Goal: Task Accomplishment & Management: Use online tool/utility

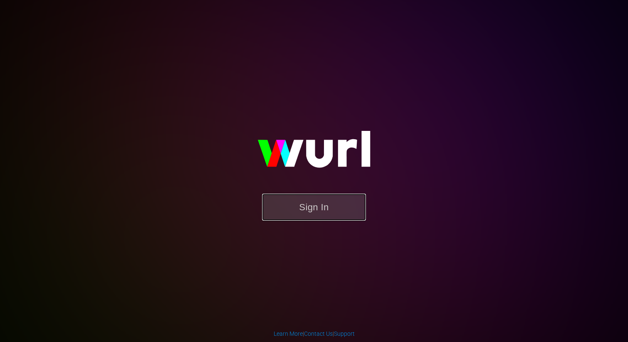
click at [309, 215] on button "Sign In" at bounding box center [314, 207] width 104 height 27
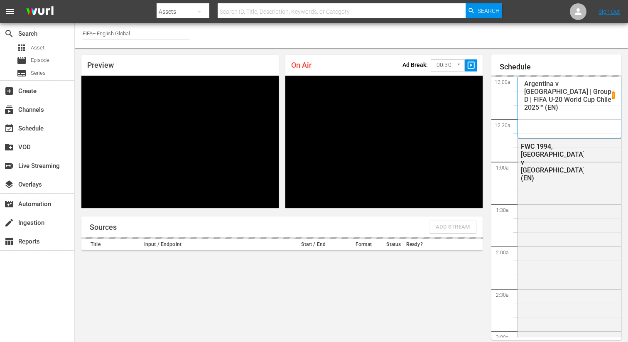
scroll to position [36, 0]
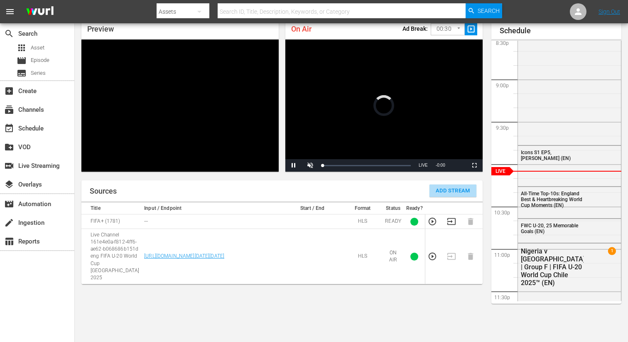
click at [444, 194] on span "Add Stream" at bounding box center [453, 191] width 34 height 10
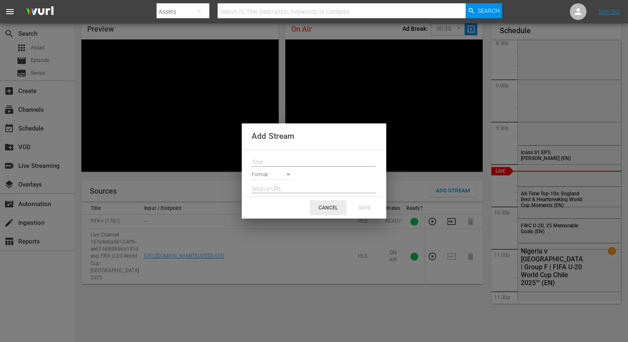
click at [332, 204] on div "CANCEL" at bounding box center [328, 207] width 37 height 15
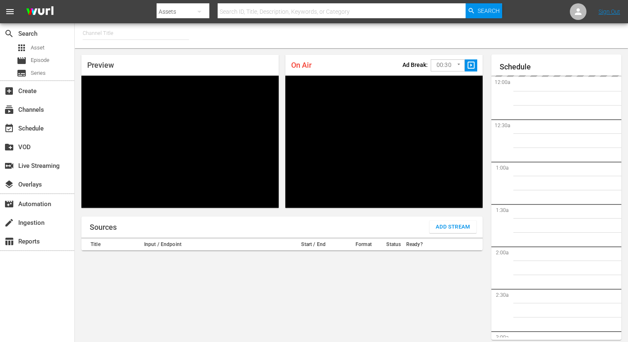
type input "FIFA+ English Global (1781)"
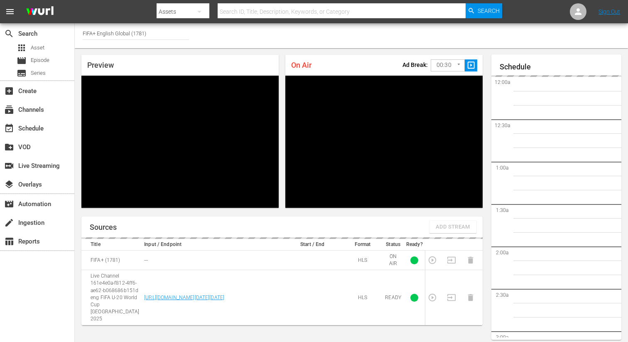
scroll to position [36, 0]
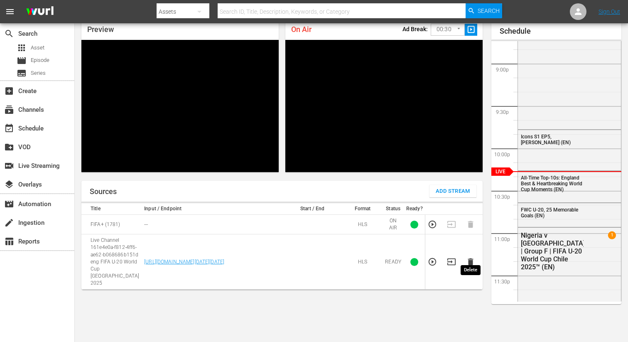
click at [472, 258] on icon "button" at bounding box center [470, 261] width 5 height 7
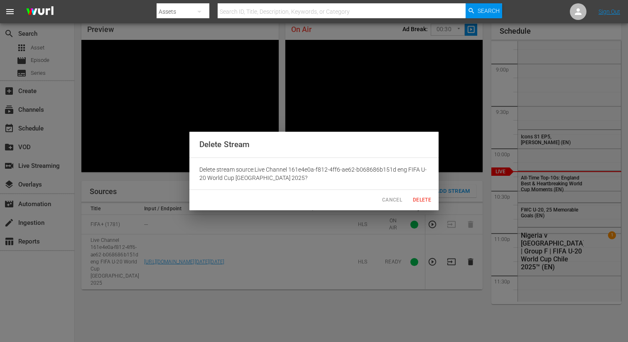
click at [426, 201] on span "Delete" at bounding box center [422, 200] width 20 height 9
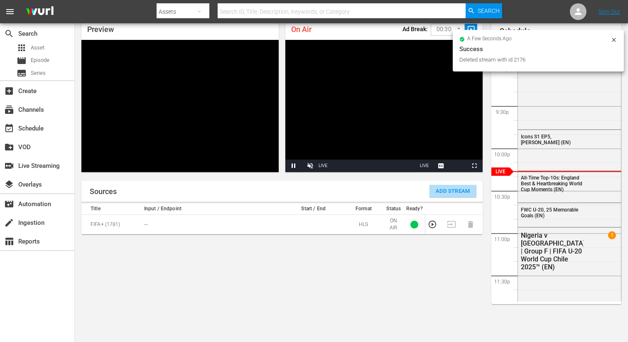
click at [440, 188] on span "Add Stream" at bounding box center [453, 191] width 34 height 10
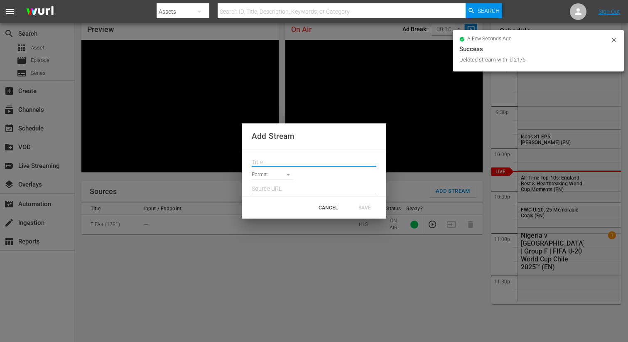
click at [296, 161] on input "text" at bounding box center [314, 162] width 125 height 12
paste input "Live Channel 0f99340a-8e8f-4177-982e-283ea360675c eng FIFA U-20 World Cup [GEOG…"
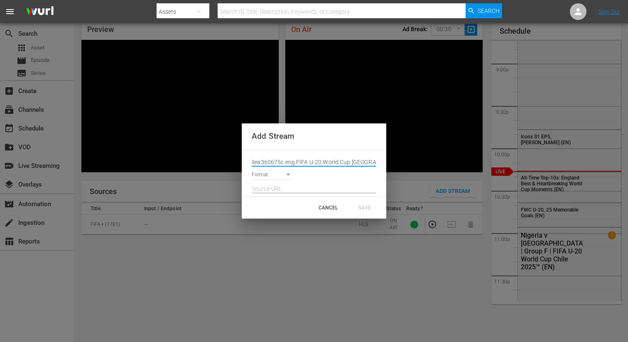
type input "Live Channel 0f99340a-8e8f-4177-982e-283ea360675c eng FIFA U-20 World Cup [GEOG…"
click at [274, 176] on body "menu Search By Assets Search ID, Title, Description, Keywords, or Category Sear…" at bounding box center [314, 135] width 628 height 342
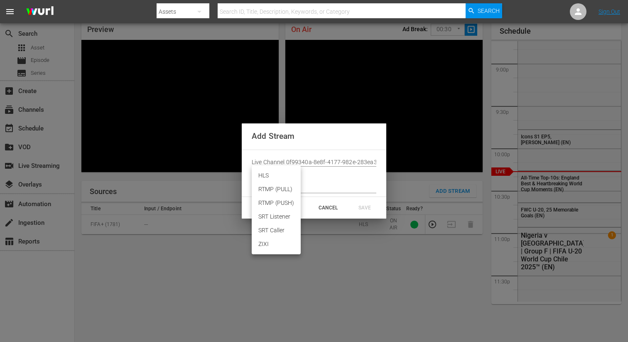
click at [265, 177] on li "HLS" at bounding box center [276, 176] width 49 height 14
type input "HLS"
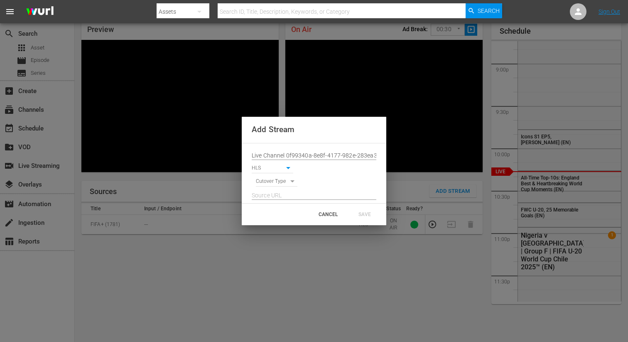
click at [265, 181] on body "menu Search By Assets Search ID, Title, Description, Keywords, or Category Sear…" at bounding box center [314, 135] width 628 height 342
click at [269, 198] on li "SIGNAL" at bounding box center [277, 196] width 42 height 14
type input "SIGNAL"
click at [268, 196] on input "text" at bounding box center [314, 195] width 125 height 12
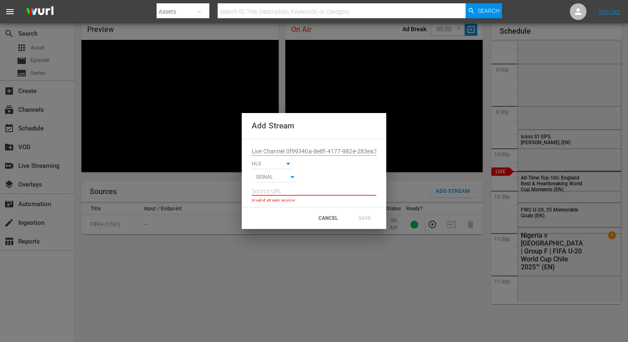
paste input "[URL][DOMAIN_NAME][DATE][DATE]"
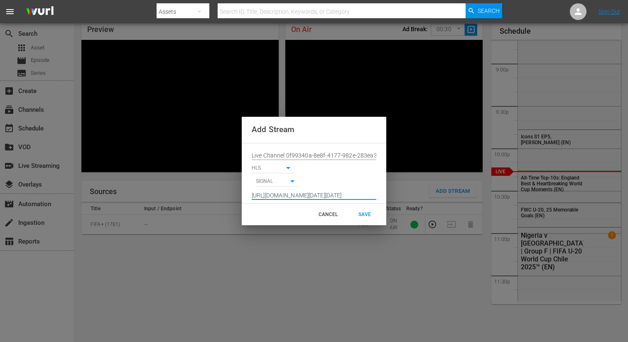
scroll to position [0, 607]
type input "[URL][DOMAIN_NAME][DATE][DATE]"
click at [357, 211] on div "SAVE" at bounding box center [364, 214] width 37 height 15
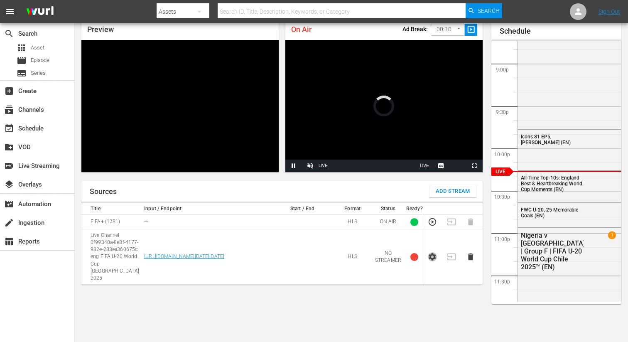
click at [430, 255] on icon "button" at bounding box center [432, 256] width 7 height 7
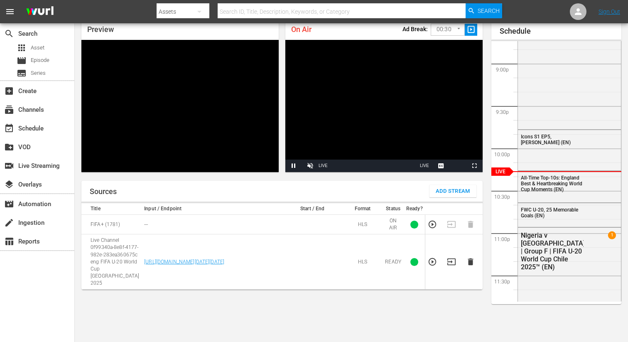
click at [447, 258] on icon "button" at bounding box center [451, 261] width 8 height 7
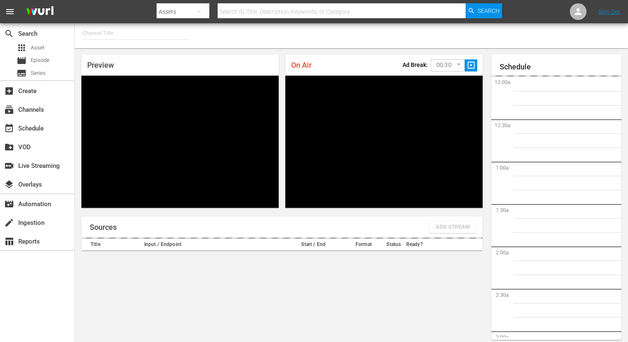
type input "FIFA+ French Local (1778)"
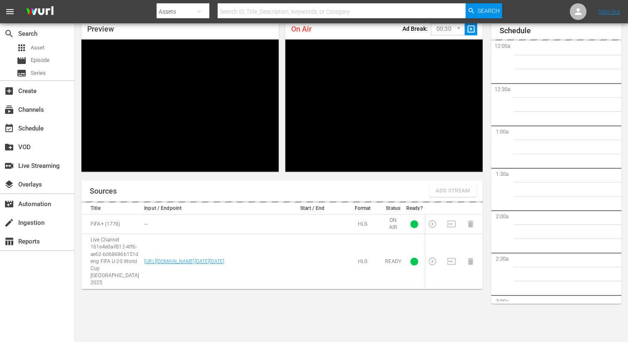
scroll to position [1757, 0]
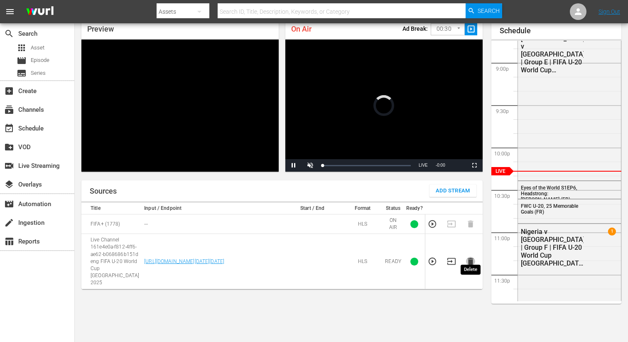
click at [469, 258] on icon "button" at bounding box center [470, 261] width 5 height 7
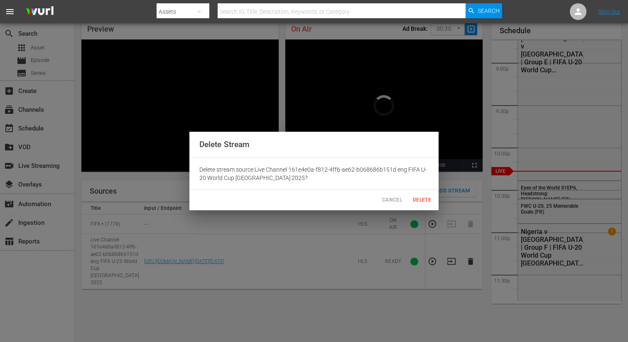
click at [421, 198] on span "Delete" at bounding box center [422, 200] width 20 height 9
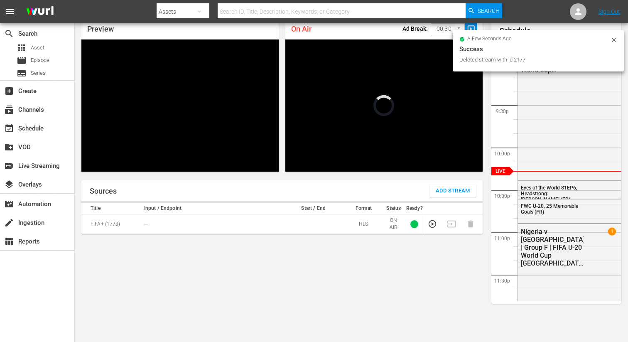
click at [444, 196] on button "Add Stream" at bounding box center [452, 190] width 47 height 12
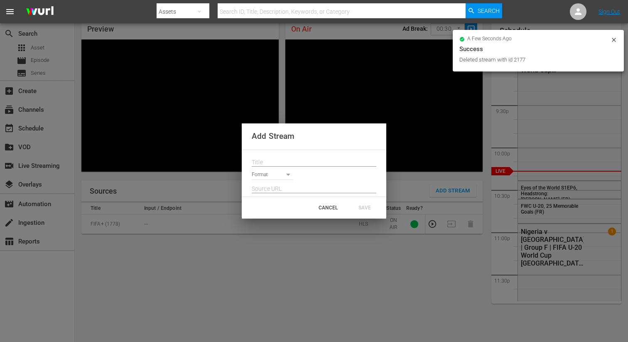
click at [268, 157] on input "text" at bounding box center [314, 162] width 125 height 12
paste input "Live Channel 0f99340a-8e8f-4177-982e-283ea360675c eng FIFA U-20 World Cup [GEOG…"
type input "Live Channel 0f99340a-8e8f-4177-982e-283ea360675c eng FIFA U-20 World Cup [GEOG…"
click at [268, 173] on body "menu Search By Assets Search ID, Title, Description, Keywords, or Category Sear…" at bounding box center [314, 135] width 628 height 342
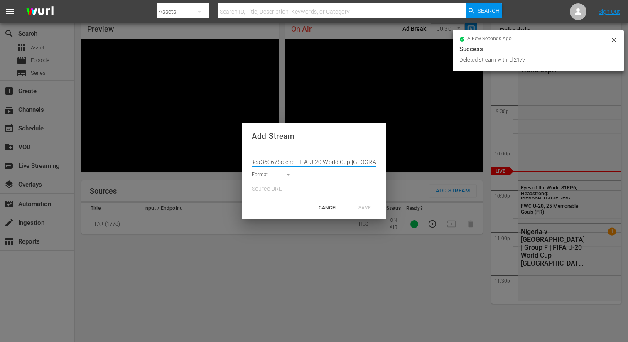
scroll to position [0, 0]
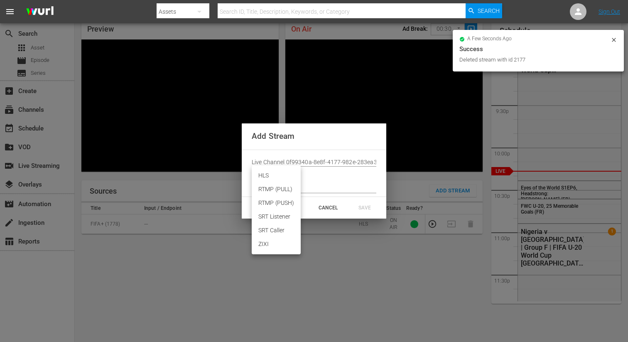
click at [267, 175] on li "HLS" at bounding box center [276, 176] width 49 height 14
type input "HLS"
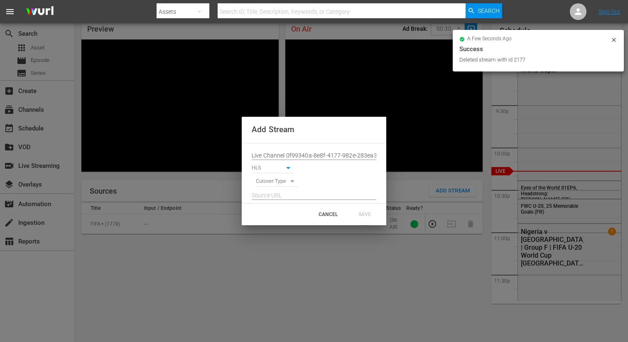
click at [267, 180] on body "menu Search By Assets Search ID, Title, Description, Keywords, or Category Sear…" at bounding box center [314, 135] width 628 height 342
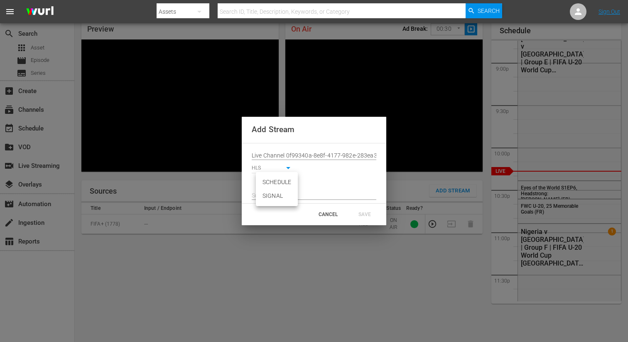
click at [271, 196] on li "SIGNAL" at bounding box center [277, 196] width 42 height 14
type input "SIGNAL"
click at [263, 191] on input "text" at bounding box center [314, 195] width 125 height 12
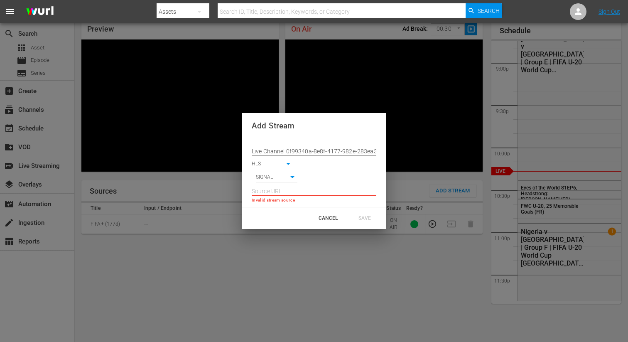
paste input "[URL][DOMAIN_NAME][DATE][DATE]"
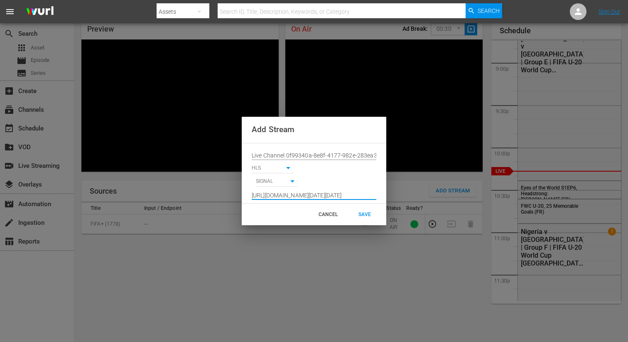
type input "[URL][DOMAIN_NAME][DATE][DATE]"
click at [367, 216] on div "SAVE" at bounding box center [364, 214] width 37 height 15
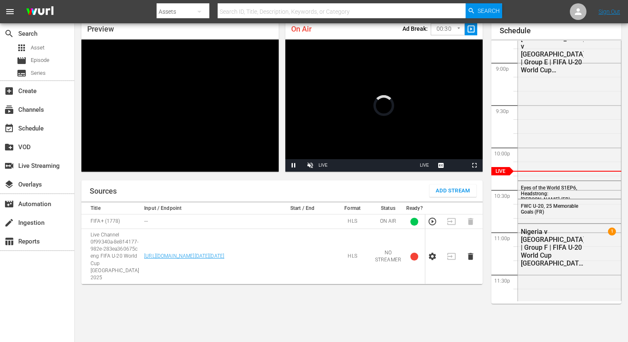
click at [431, 252] on icon "button" at bounding box center [432, 256] width 9 height 9
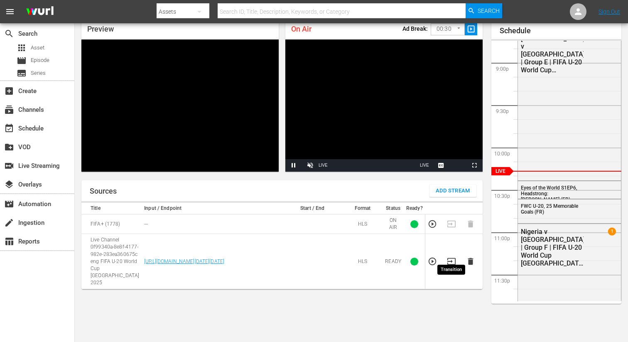
click at [447, 257] on icon "button" at bounding box center [451, 261] width 9 height 9
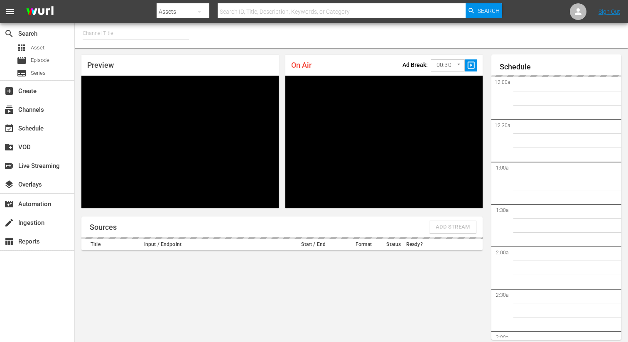
type input "FIFA+ [DEMOGRAPHIC_DATA] Local (1777)"
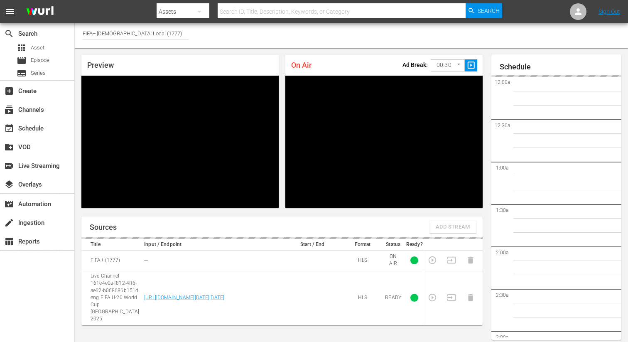
scroll to position [36, 0]
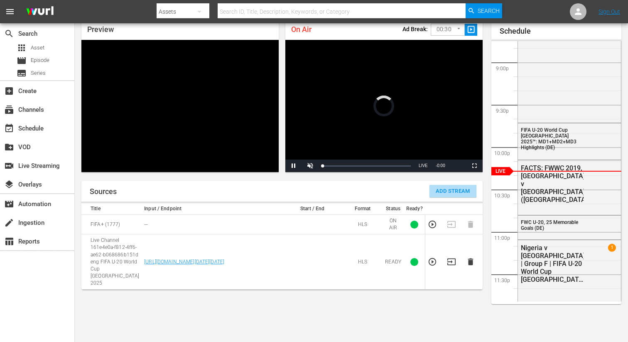
click at [439, 194] on span "Add Stream" at bounding box center [453, 191] width 34 height 10
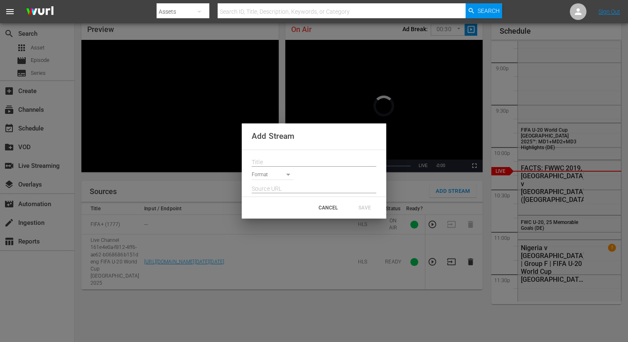
click at [297, 163] on input "text" at bounding box center [314, 162] width 125 height 12
paste input "Live Channel 0f99340a-8e8f-4177-982e-283ea360675c eng FIFA U-20 World Cup [GEOG…"
type input "Live Channel 0f99340a-8e8f-4177-982e-283ea360675c eng FIFA U-20 World Cup [GEOG…"
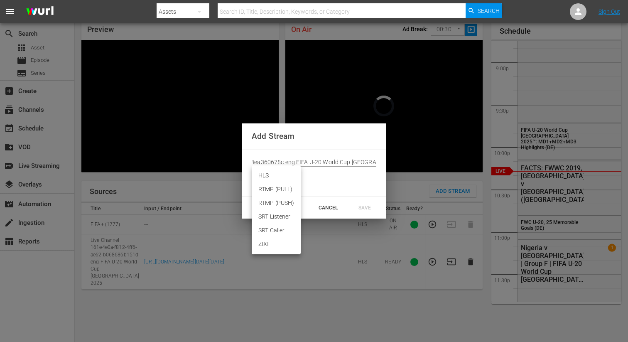
scroll to position [0, 0]
click at [275, 171] on body "menu Search By Assets Search ID, Title, Description, Keywords, or Category Sear…" at bounding box center [314, 135] width 628 height 342
click at [269, 175] on li "HLS" at bounding box center [276, 176] width 49 height 14
type input "HLS"
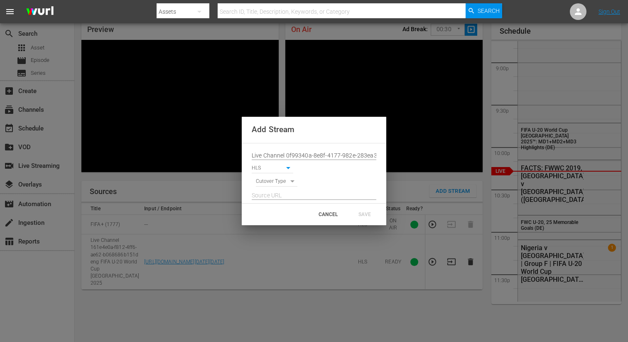
click at [265, 182] on body "menu Search By Assets Search ID, Title, Description, Keywords, or Category Sear…" at bounding box center [314, 135] width 628 height 342
click at [272, 200] on li "SIGNAL" at bounding box center [277, 196] width 42 height 14
type input "SIGNAL"
click at [270, 193] on input "text" at bounding box center [314, 195] width 125 height 12
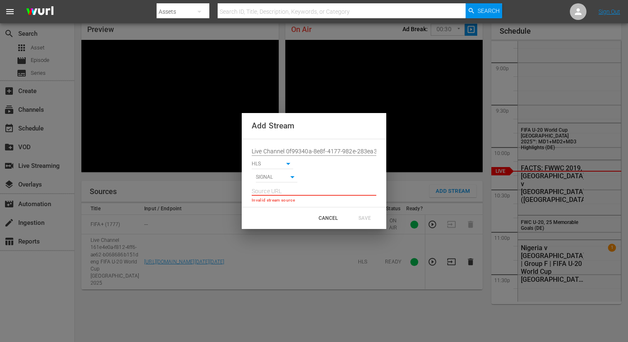
paste input "[URL][DOMAIN_NAME][DATE][DATE]"
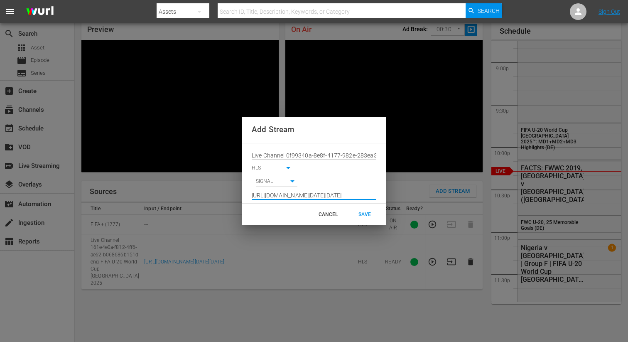
scroll to position [0, 607]
type input "[URL][DOMAIN_NAME][DATE][DATE]"
click at [363, 215] on div "SAVE" at bounding box center [364, 214] width 37 height 15
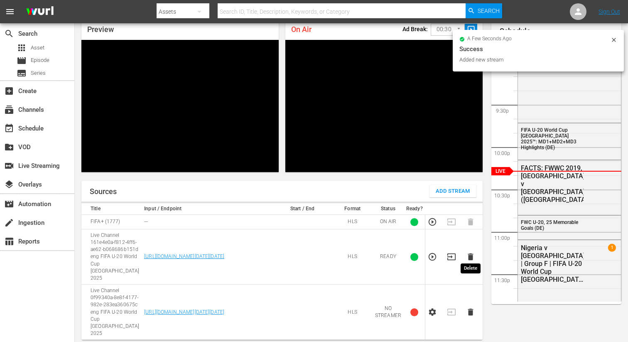
click at [468, 254] on icon "button" at bounding box center [470, 256] width 9 height 9
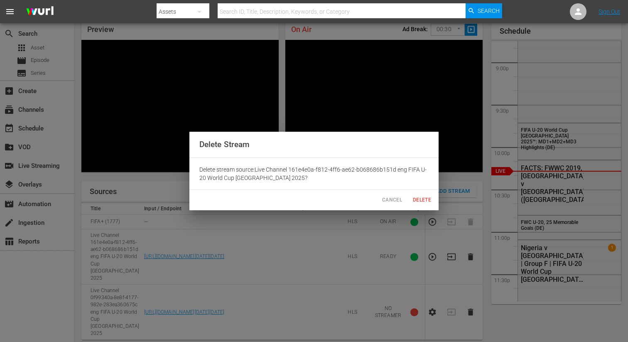
click at [430, 203] on span "Delete" at bounding box center [422, 200] width 20 height 9
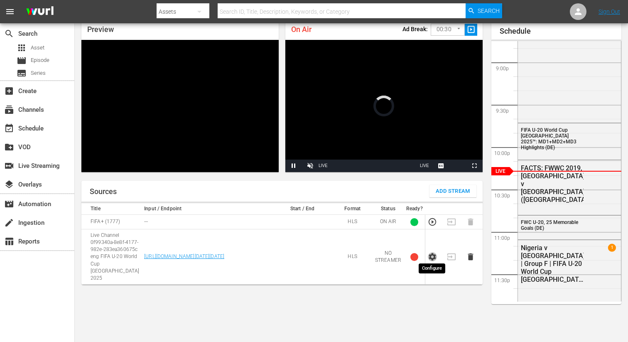
click at [431, 252] on icon "button" at bounding box center [432, 256] width 9 height 9
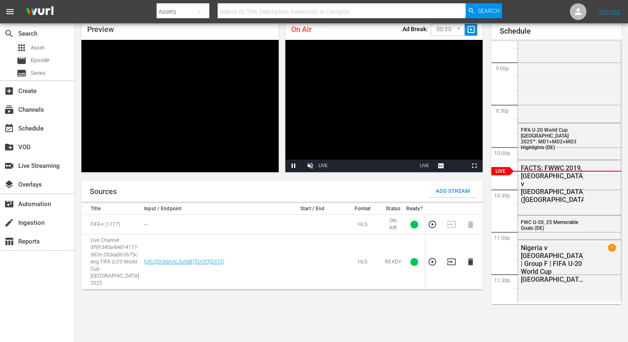
click at [448, 257] on icon "button" at bounding box center [451, 261] width 9 height 9
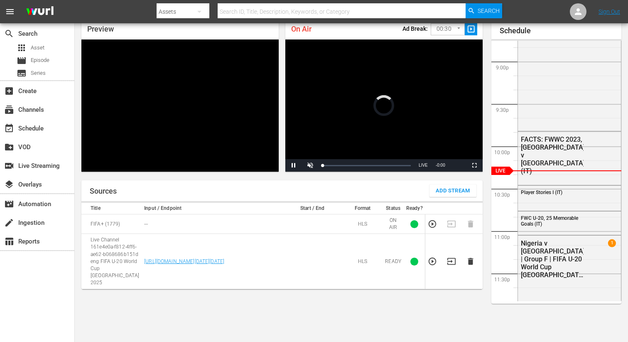
scroll to position [36, 0]
click at [470, 258] on icon "button" at bounding box center [470, 261] width 5 height 7
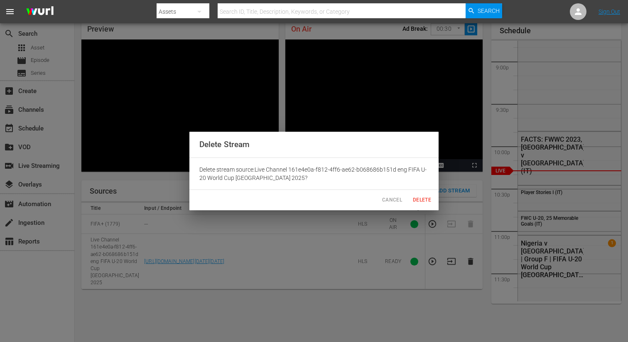
click at [420, 194] on button "Delete" at bounding box center [422, 200] width 27 height 14
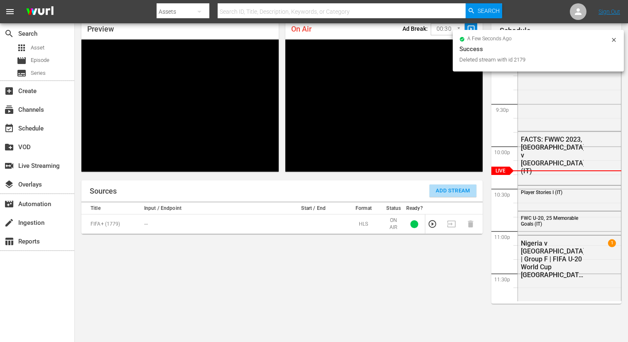
click at [453, 189] on span "Add Stream" at bounding box center [453, 191] width 34 height 10
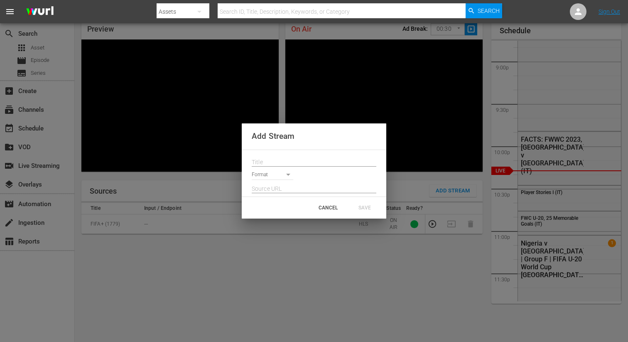
click at [266, 169] on div "Format" at bounding box center [314, 173] width 125 height 13
click at [266, 163] on input "text" at bounding box center [314, 162] width 125 height 12
paste input "Live Channel 0f99340a-8e8f-4177-982e-283ea360675c eng FIFA U-20 World Cup [GEOG…"
type input "Live Channel 0f99340a-8e8f-4177-982e-283ea360675c eng FIFA U-20 World Cup [GEOG…"
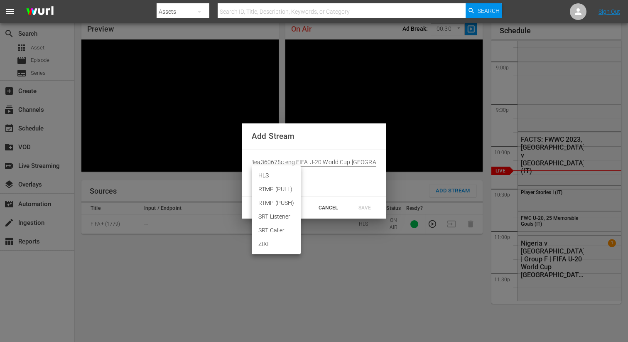
scroll to position [0, 0]
click at [266, 174] on body "menu Search By Assets Search ID, Title, Description, Keywords, or Category Sear…" at bounding box center [314, 135] width 628 height 342
click at [266, 181] on li "HLS" at bounding box center [276, 176] width 49 height 14
type input "HLS"
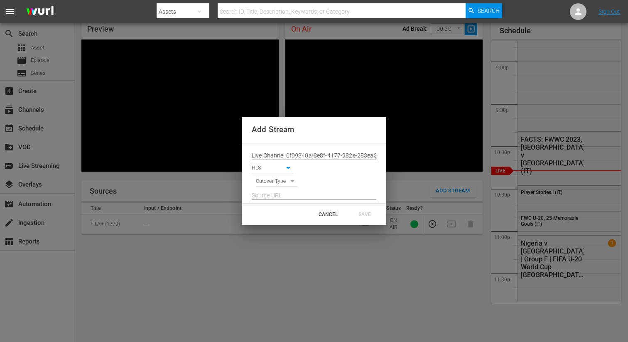
click at [265, 186] on div at bounding box center [314, 192] width 125 height 13
click at [265, 184] on body "menu Search By Assets Search ID, Title, Description, Keywords, or Category Sear…" at bounding box center [314, 135] width 628 height 342
click at [265, 193] on li "SIGNAL" at bounding box center [277, 196] width 42 height 14
type input "SIGNAL"
click at [265, 194] on input "text" at bounding box center [314, 195] width 125 height 12
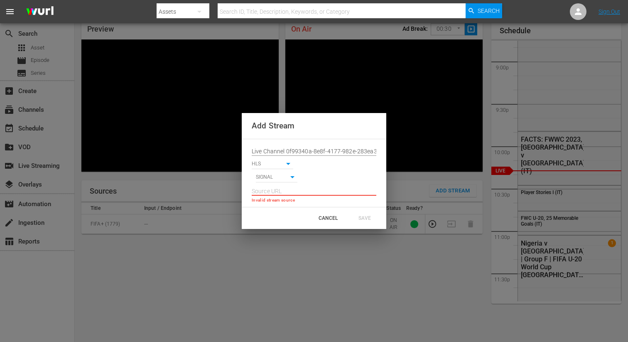
paste input "[URL][DOMAIN_NAME][DATE][DATE]"
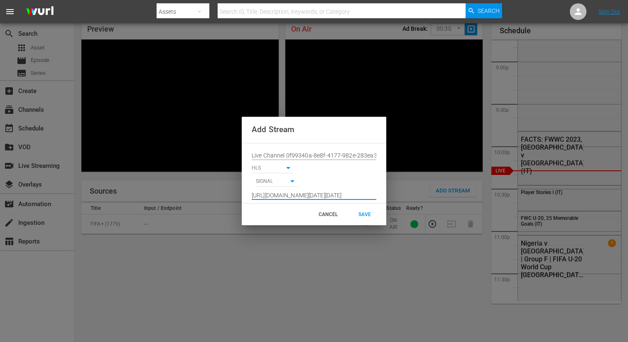
scroll to position [0, 607]
type input "[URL][DOMAIN_NAME][DATE][DATE]"
click at [358, 211] on div "SAVE" at bounding box center [364, 214] width 37 height 15
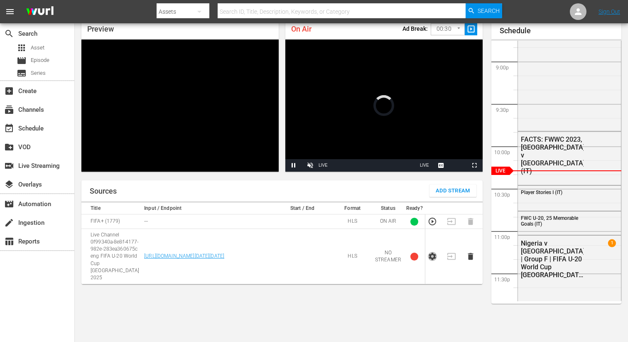
click at [429, 256] on icon "button" at bounding box center [432, 256] width 9 height 9
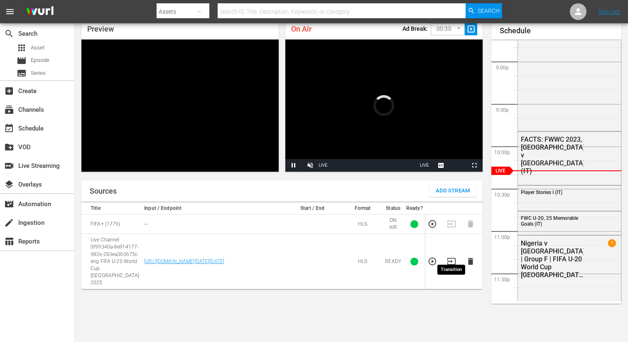
click at [452, 257] on icon "button" at bounding box center [451, 261] width 9 height 9
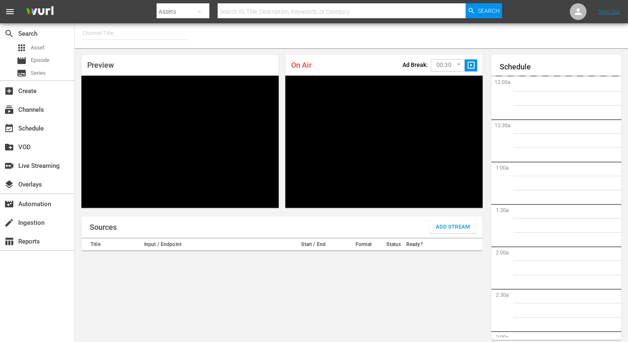
type input "FIFA+ Portuguese Local (1776)"
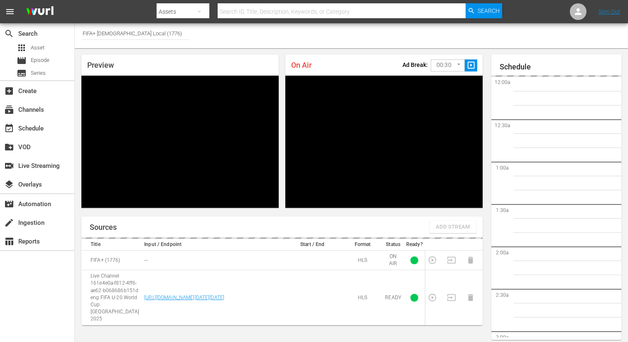
scroll to position [36, 0]
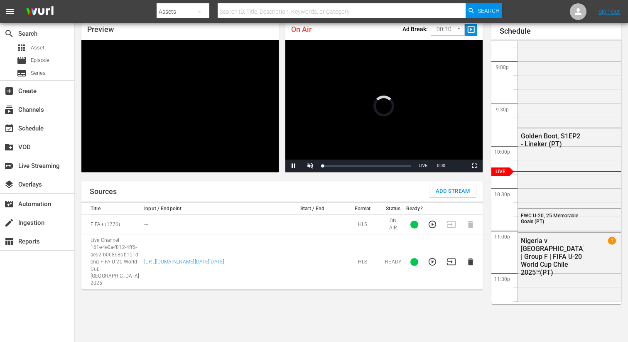
click at [441, 189] on span "Add Stream" at bounding box center [453, 191] width 34 height 10
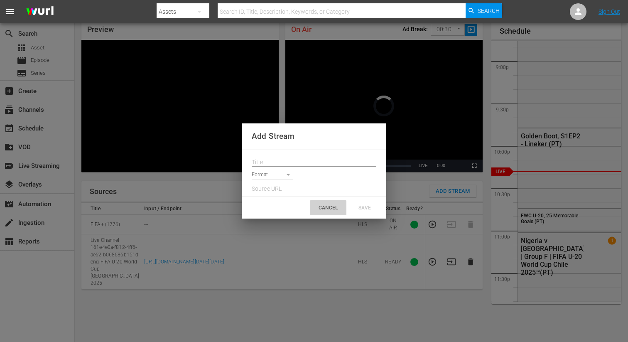
click at [331, 209] on div "CANCEL" at bounding box center [328, 207] width 37 height 15
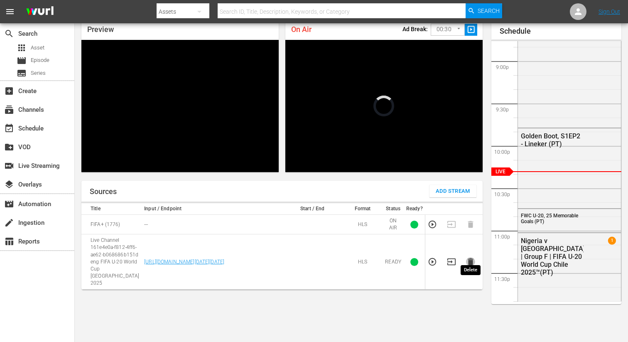
click at [471, 258] on icon "button" at bounding box center [470, 261] width 5 height 7
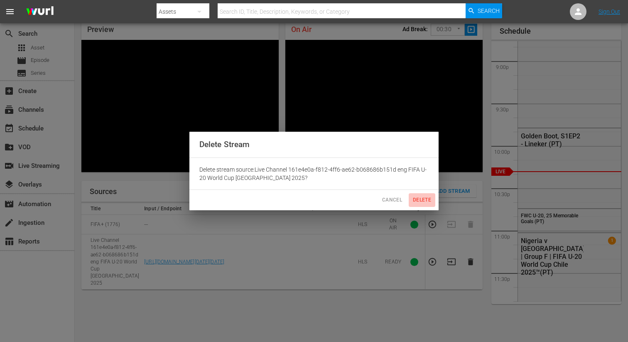
click at [419, 203] on span "Delete" at bounding box center [422, 200] width 20 height 9
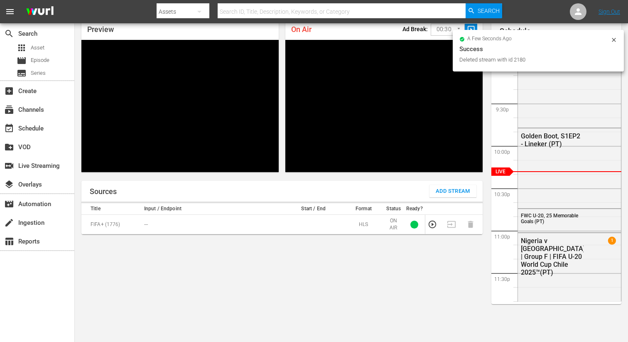
click at [438, 191] on span "Add Stream" at bounding box center [453, 191] width 34 height 10
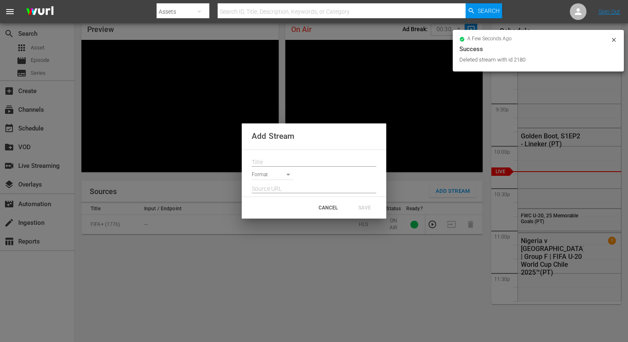
click at [282, 163] on input "text" at bounding box center [314, 162] width 125 height 12
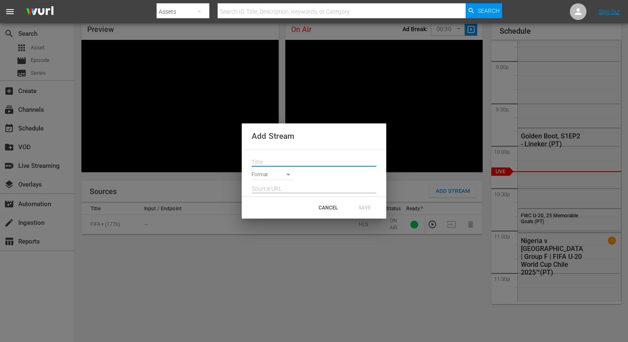
paste input "Live Channel 0f99340a-8e8f-4177-982e-283ea360675c eng FIFA U-20 World Cup [GEOG…"
type input "Live Channel 0f99340a-8e8f-4177-982e-283ea360675c eng FIFA U-20 World Cup [GEOG…"
click at [275, 172] on body "menu Search By Assets Search ID, Title, Description, Keywords, or Category Sear…" at bounding box center [314, 135] width 628 height 342
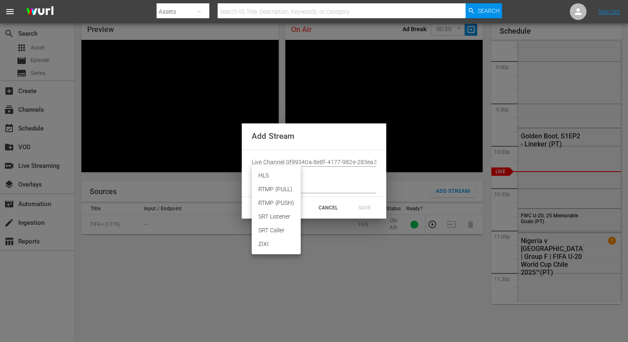
click at [274, 179] on li "HLS" at bounding box center [276, 176] width 49 height 14
type input "HLS"
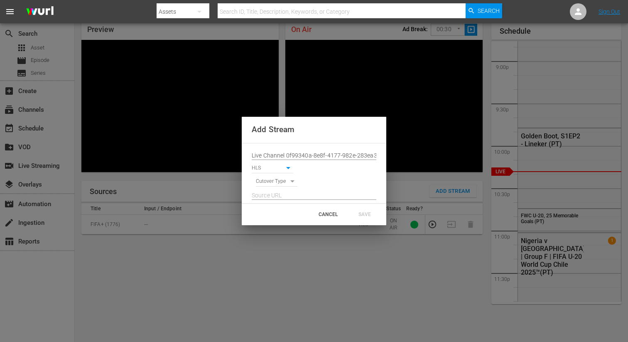
click at [269, 181] on body "menu Search By Assets Search ID, Title, Description, Keywords, or Category Sear…" at bounding box center [314, 135] width 628 height 342
click at [270, 198] on li "SIGNAL" at bounding box center [277, 196] width 42 height 14
type input "SIGNAL"
click at [267, 195] on input "text" at bounding box center [314, 195] width 125 height 12
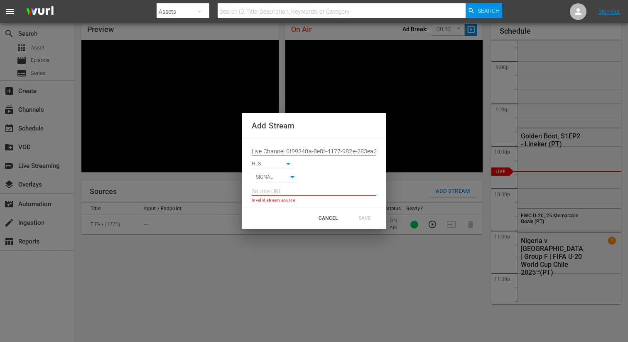
paste input "[URL][DOMAIN_NAME][DATE][DATE]"
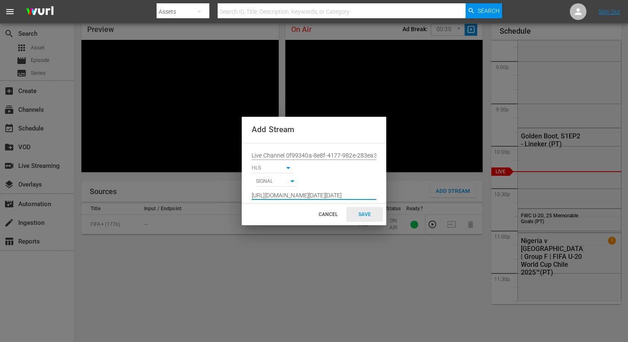
type input "[URL][DOMAIN_NAME][DATE][DATE]"
click at [373, 214] on div "SAVE" at bounding box center [364, 214] width 37 height 15
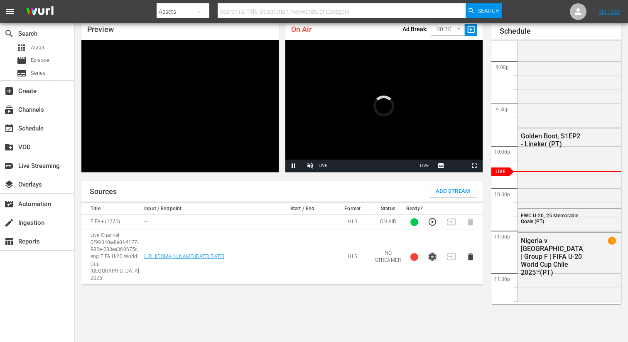
click at [434, 253] on icon "button" at bounding box center [432, 256] width 7 height 7
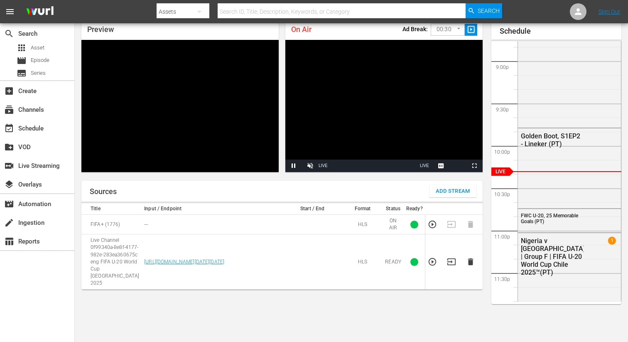
click at [451, 257] on icon "button" at bounding box center [451, 261] width 9 height 9
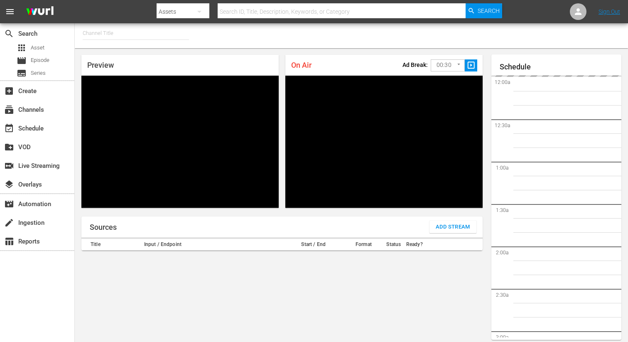
type input "FIFA+ Spanish Global (1780)"
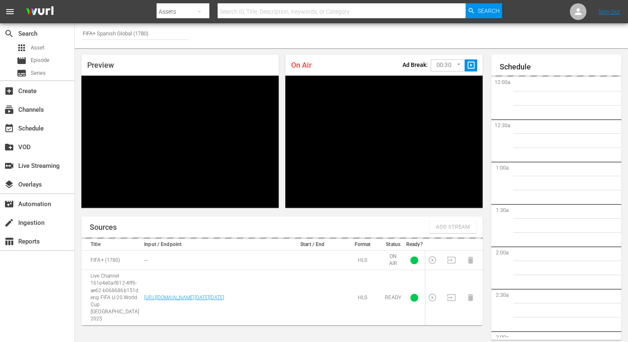
scroll to position [36, 0]
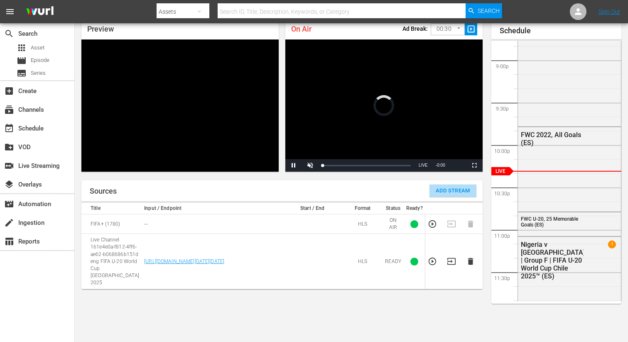
click at [449, 194] on span "Add Stream" at bounding box center [453, 191] width 34 height 10
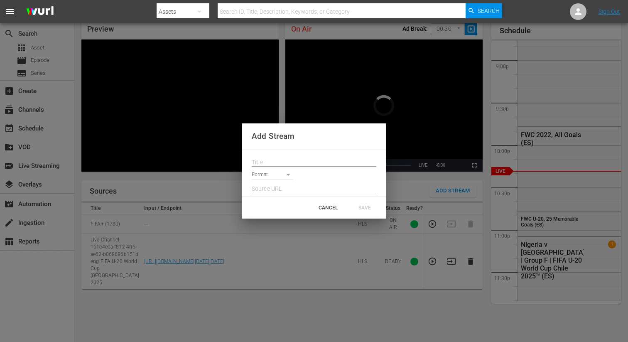
click at [277, 156] on div at bounding box center [314, 159] width 125 height 13
click at [277, 158] on input "text" at bounding box center [314, 162] width 125 height 12
paste input "Live Channel 0f99340a-8e8f-4177-982e-283ea360675c eng FIFA U-20 World Cup [GEOG…"
type input "Live Channel 0f99340a-8e8f-4177-982e-283ea360675c eng FIFA U-20 World Cup [GEOG…"
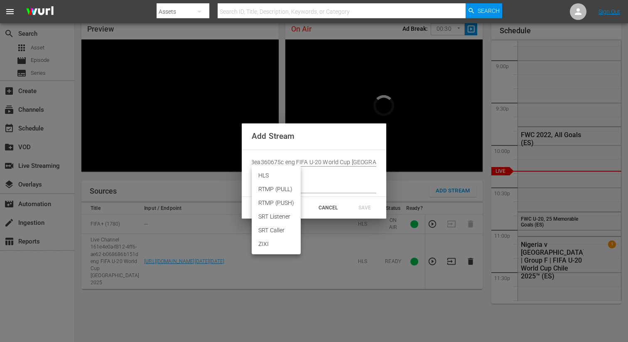
scroll to position [0, 0]
click at [272, 175] on body "menu Search By Assets Search ID, Title, Description, Keywords, or Category Sear…" at bounding box center [314, 135] width 628 height 342
click at [272, 176] on li "HLS" at bounding box center [276, 176] width 49 height 14
type input "HLS"
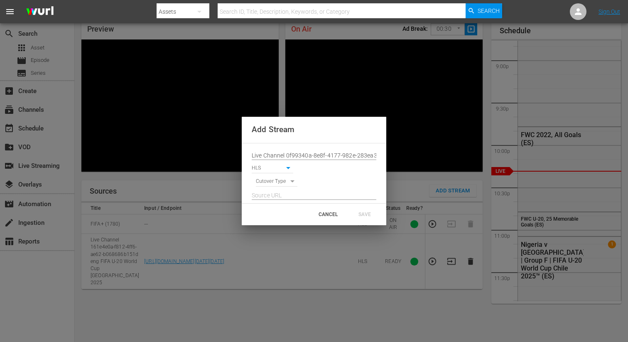
click at [271, 180] on body "menu Search By Assets Search ID, Title, Description, Keywords, or Category Sear…" at bounding box center [314, 135] width 628 height 342
click at [269, 194] on li "SIGNAL" at bounding box center [277, 196] width 42 height 14
type input "SIGNAL"
click at [270, 193] on input "text" at bounding box center [314, 195] width 125 height 12
click at [331, 214] on div "CANCEL" at bounding box center [328, 214] width 37 height 15
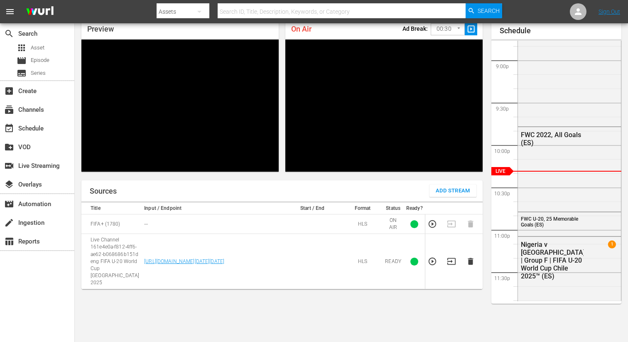
click at [470, 258] on icon "button" at bounding box center [470, 261] width 5 height 7
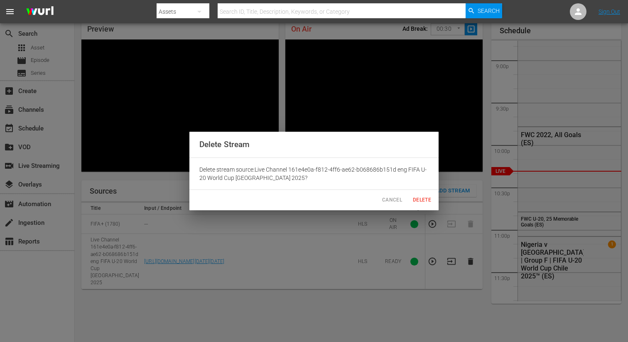
click at [413, 198] on span "Delete" at bounding box center [422, 200] width 20 height 9
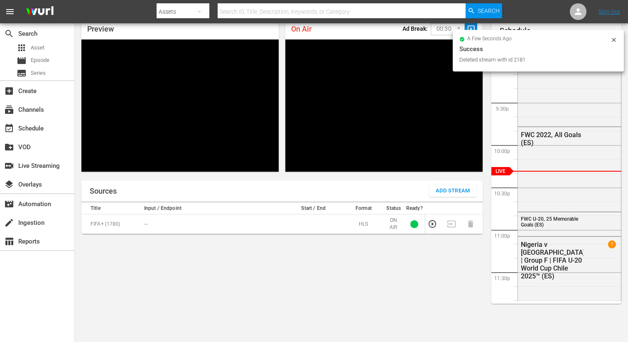
click at [440, 189] on span "Add Stream" at bounding box center [453, 191] width 34 height 10
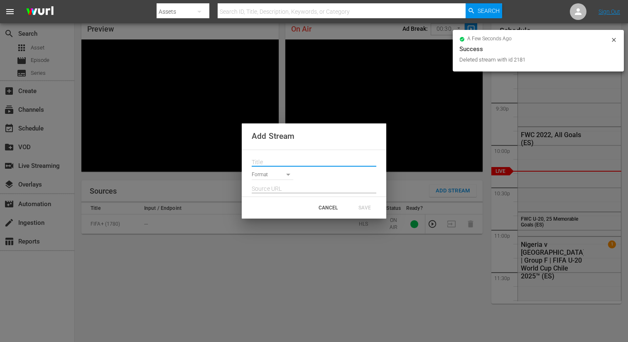
click at [282, 159] on input "text" at bounding box center [314, 162] width 125 height 12
paste input "Live Channel 0f99340a-8e8f-4177-982e-283ea360675c eng FIFA U-20 World Cup [GEOG…"
type input "Live Channel 0f99340a-8e8f-4177-982e-283ea360675c eng FIFA U-20 World Cup [GEOG…"
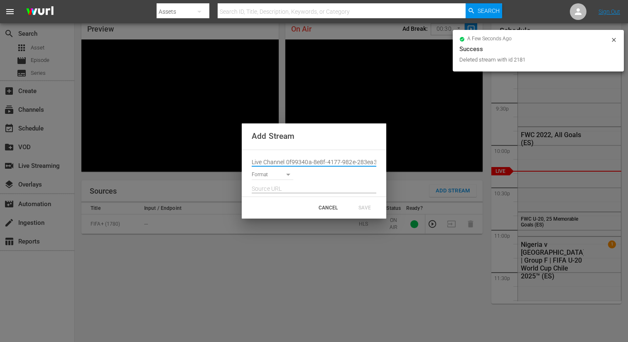
click at [269, 174] on body "menu Search By Assets Search ID, Title, Description, Keywords, or Category Sear…" at bounding box center [314, 135] width 628 height 342
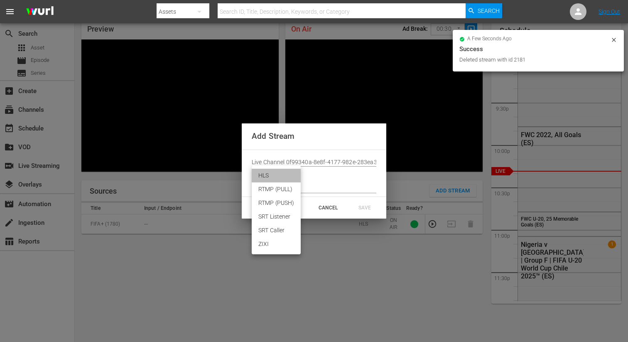
click at [268, 177] on li "HLS" at bounding box center [276, 176] width 49 height 14
type input "HLS"
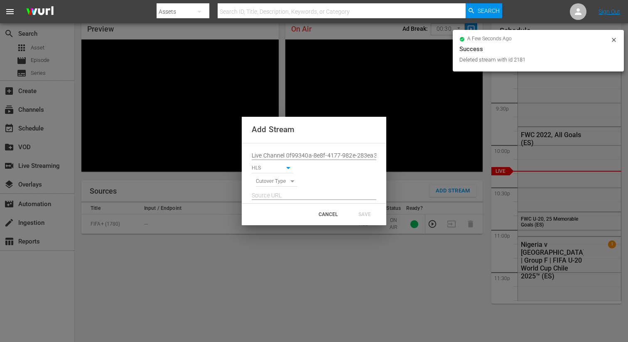
click at [263, 179] on body "menu Search By Assets Search ID, Title, Description, Keywords, or Category Sear…" at bounding box center [314, 135] width 628 height 342
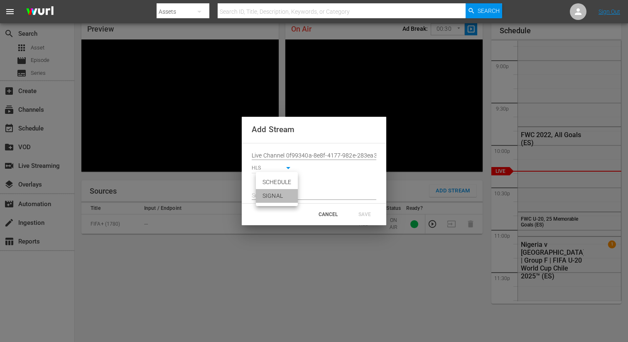
click at [264, 190] on li "SIGNAL" at bounding box center [277, 196] width 42 height 14
type input "SIGNAL"
click at [260, 190] on input "text" at bounding box center [314, 195] width 125 height 12
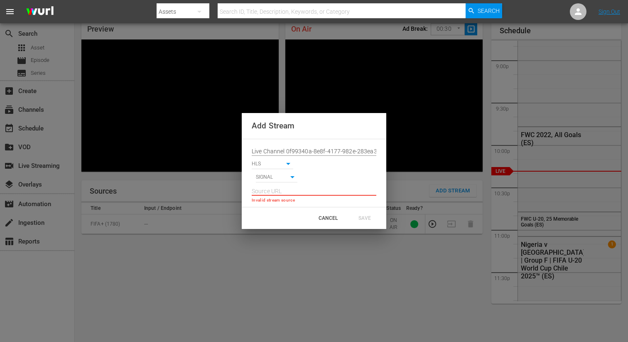
paste input "[URL][DOMAIN_NAME][DATE][DATE]"
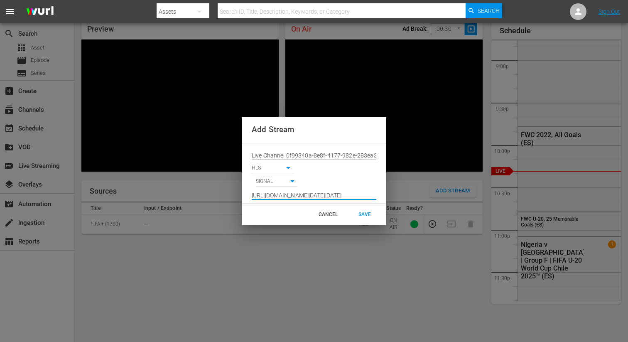
type input "[URL][DOMAIN_NAME][DATE][DATE]"
click at [370, 207] on div "SAVE" at bounding box center [364, 214] width 37 height 15
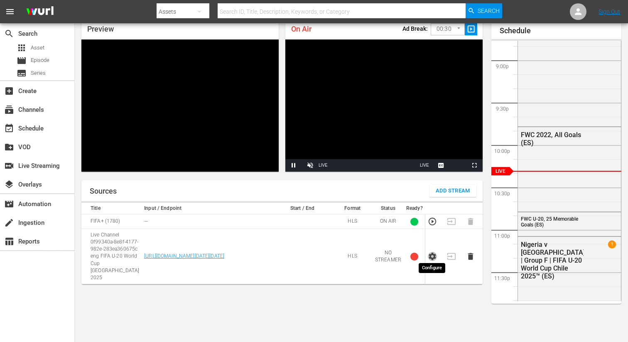
click at [431, 256] on icon "button" at bounding box center [432, 256] width 9 height 9
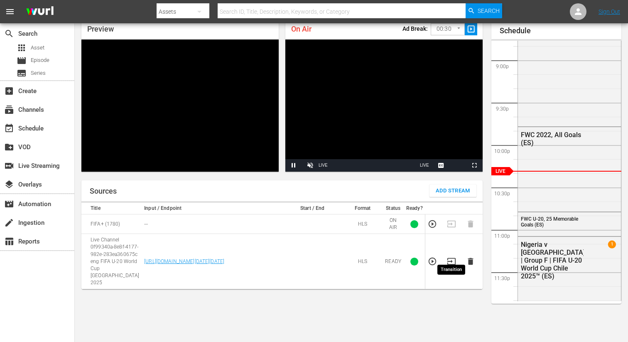
click at [453, 257] on icon "button" at bounding box center [451, 261] width 9 height 9
